Goal: Task Accomplishment & Management: Manage account settings

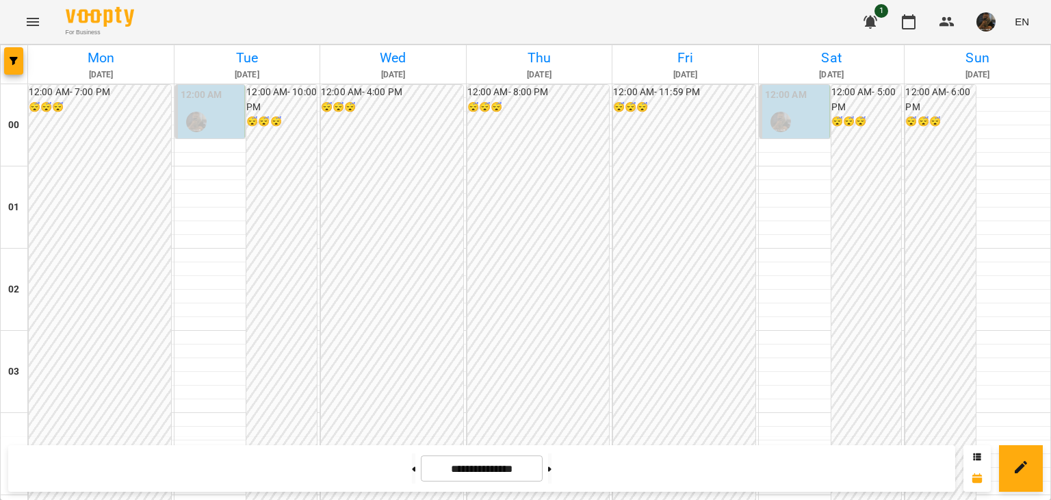
scroll to position [1618, 0]
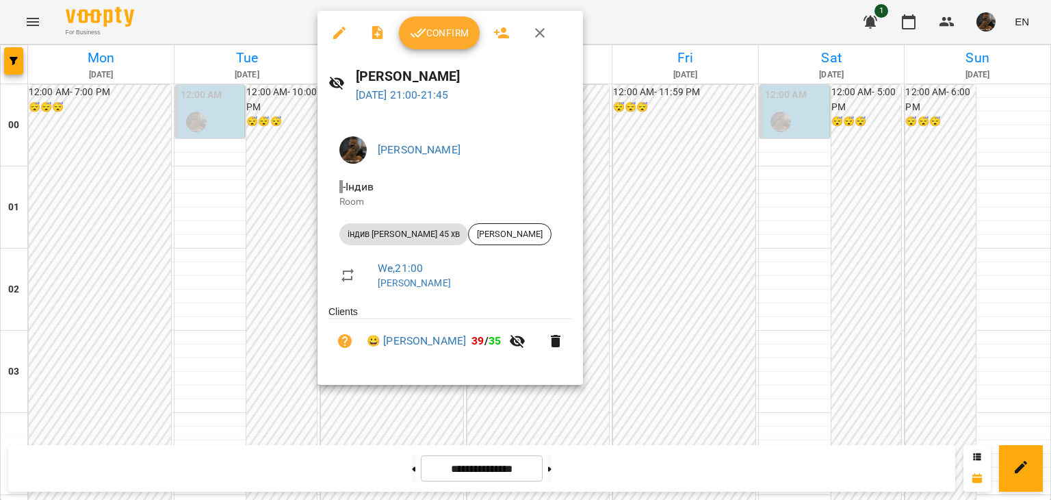
click at [277, 128] on div at bounding box center [525, 250] width 1051 height 500
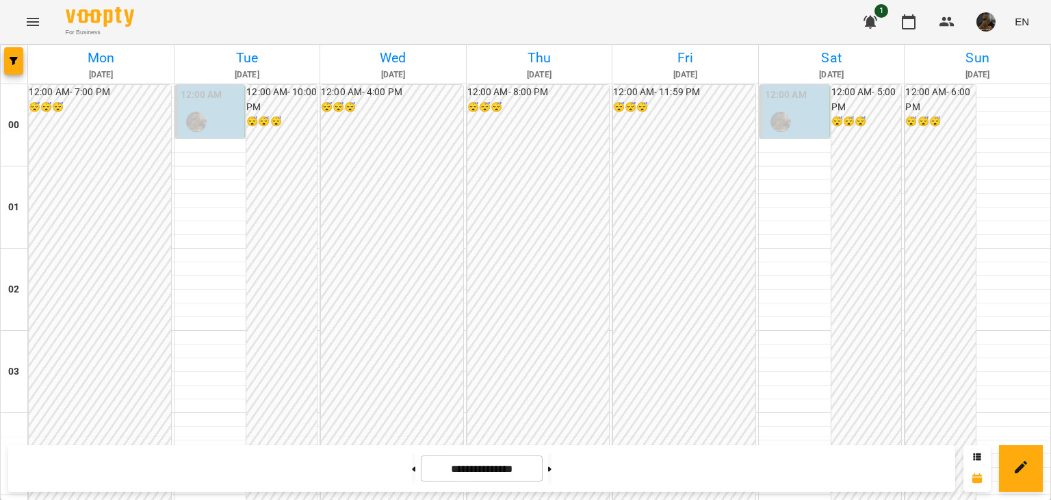
scroll to position [1412, 0]
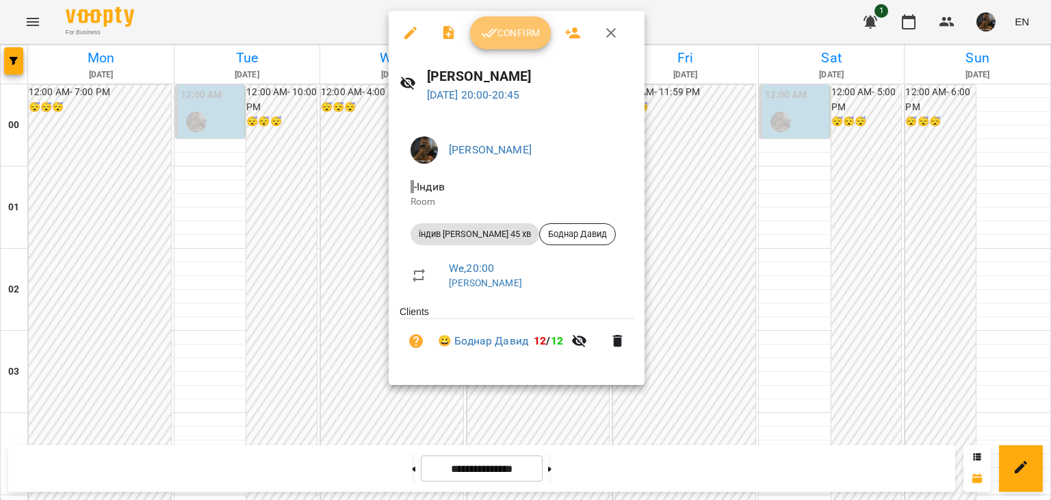
click at [507, 47] on button "Confirm" at bounding box center [510, 32] width 81 height 33
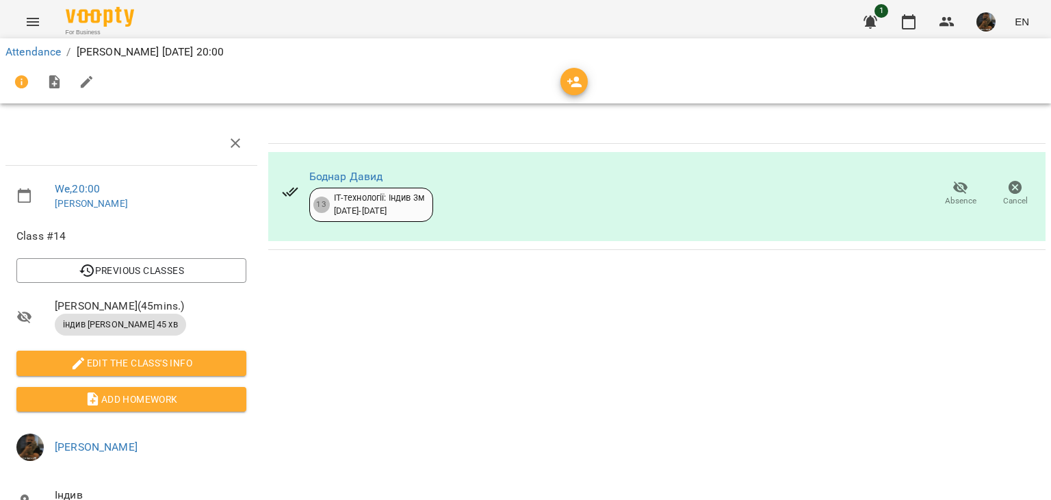
click at [947, 194] on span "Absence" at bounding box center [961, 192] width 38 height 27
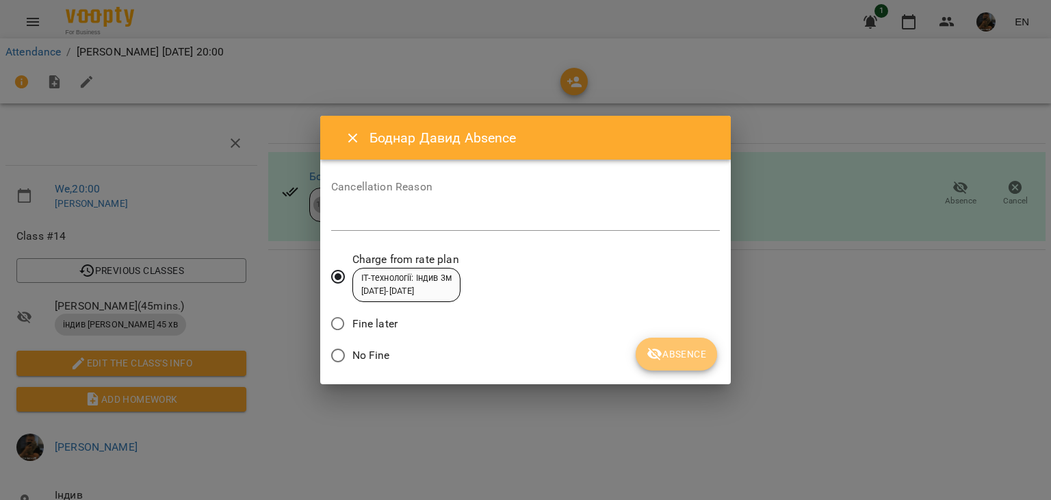
drag, startPoint x: 715, startPoint y: 357, endPoint x: 705, endPoint y: 357, distance: 9.6
click at [706, 357] on button "Absence" at bounding box center [676, 353] width 81 height 33
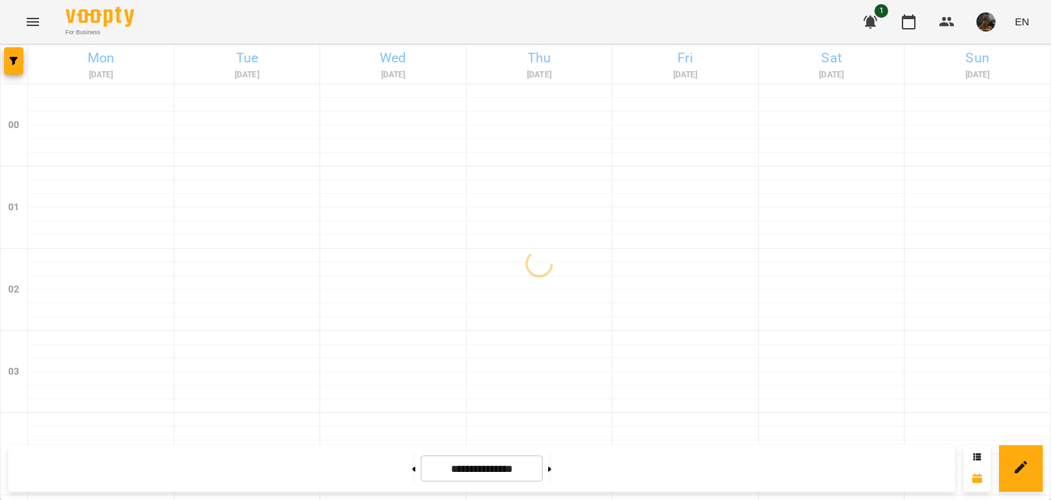
scroll to position [1618, 0]
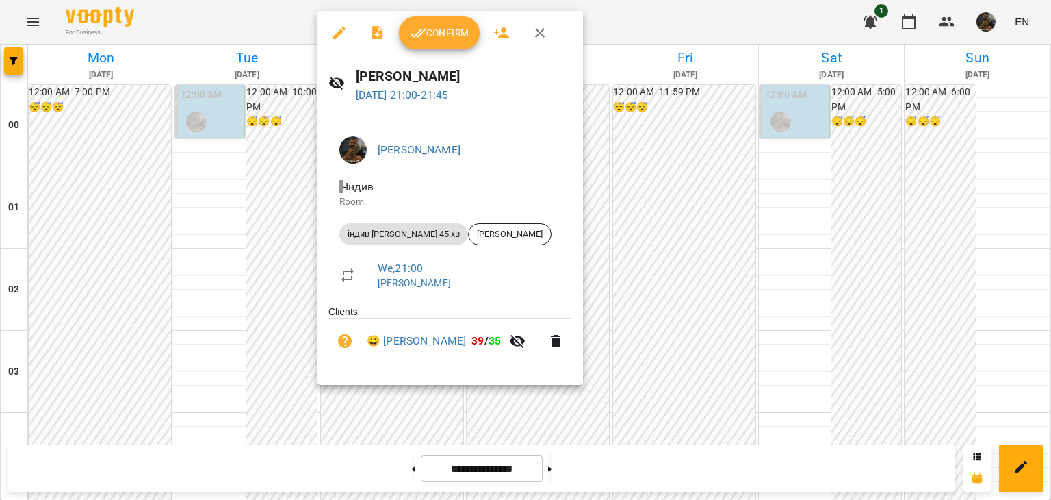
click at [441, 31] on span "Confirm" at bounding box center [439, 33] width 59 height 16
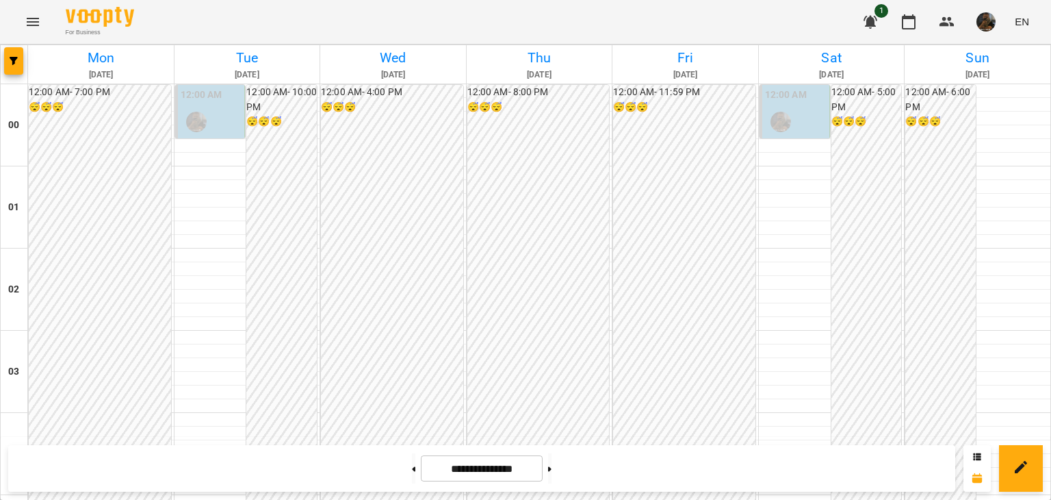
scroll to position [1574, 0]
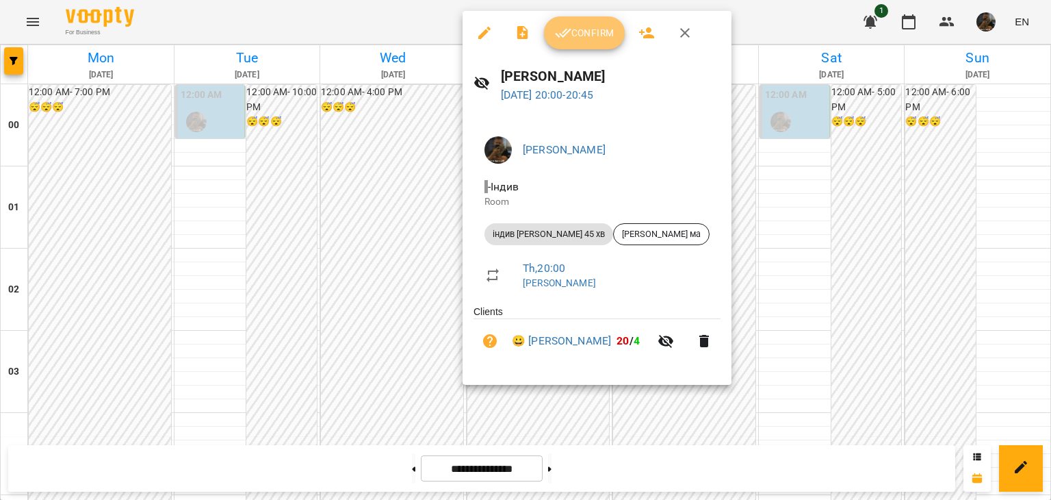
click at [592, 47] on button "Confirm" at bounding box center [584, 32] width 81 height 33
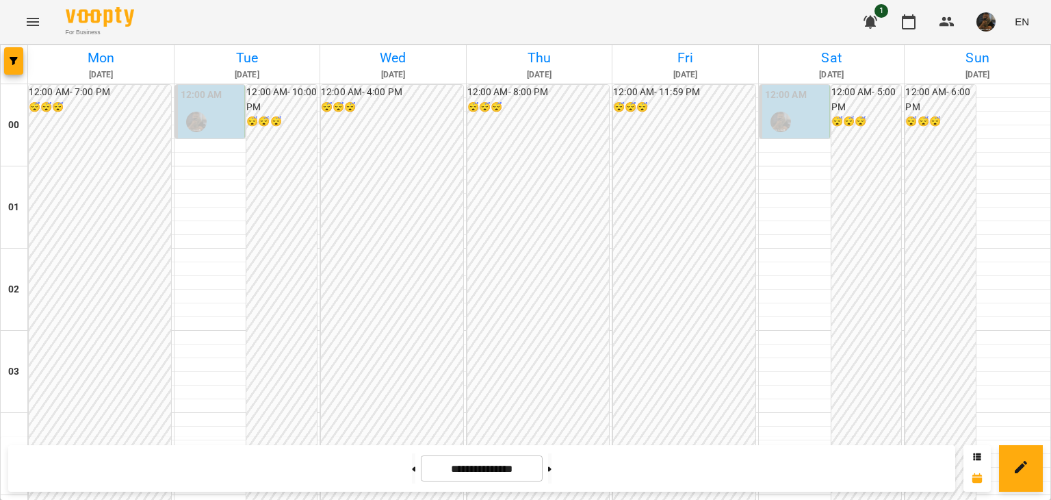
scroll to position [1618, 0]
